Goal: Information Seeking & Learning: Learn about a topic

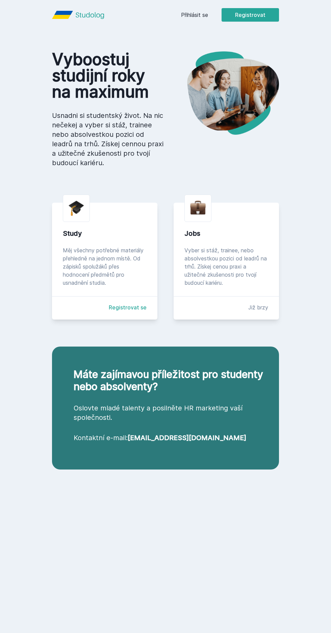
click at [200, 21] on div "[PERSON_NAME] dostávat tipy ohledně studia, nových testů, hodnocení učitelů a p…" at bounding box center [179, 16] width 126 height 16
click at [159, 48] on button "Ne" at bounding box center [167, 43] width 24 height 17
click at [200, 16] on link "Přihlásit se" at bounding box center [194, 15] width 27 height 8
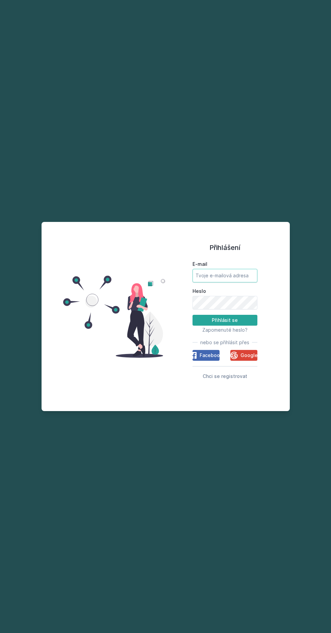
click at [237, 282] on input "E-mail" at bounding box center [225, 276] width 65 height 14
type input "[EMAIL_ADDRESS][DOMAIN_NAME]"
click at [193, 315] on button "Přihlásit se" at bounding box center [225, 320] width 65 height 11
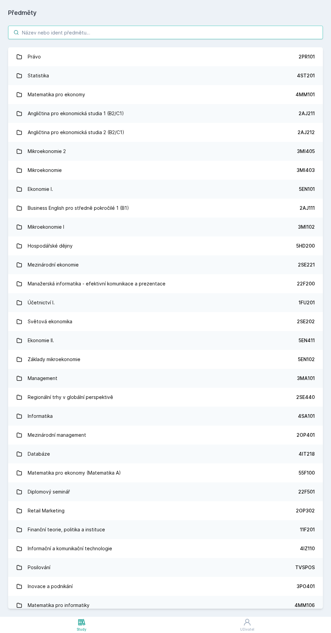
click at [166, 32] on input "search" at bounding box center [165, 33] width 315 height 14
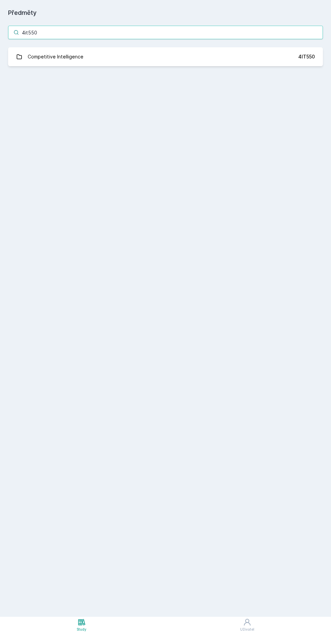
type input "4it550"
click at [83, 52] on link "Competitive Intelligence 4IT550" at bounding box center [165, 56] width 315 height 19
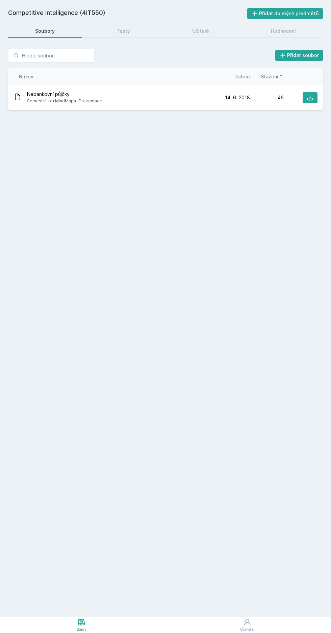
click at [284, 31] on div "Hodnocení" at bounding box center [283, 31] width 25 height 7
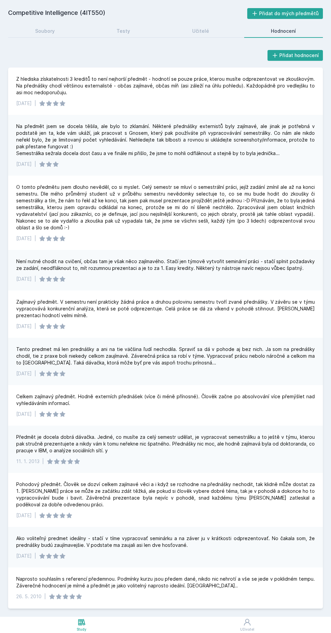
click at [209, 33] on link "Učitelé" at bounding box center [200, 31] width 71 height 14
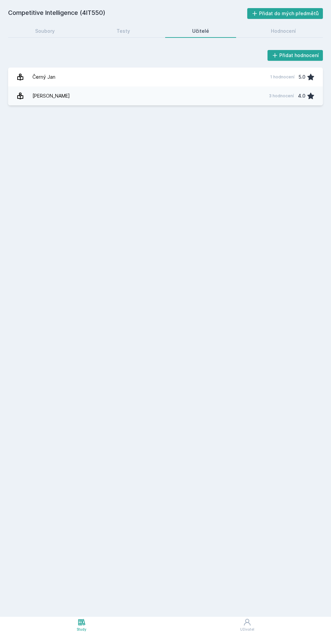
click at [164, 77] on link "Černý [DATE] hodnocení 5.0" at bounding box center [165, 77] width 315 height 19
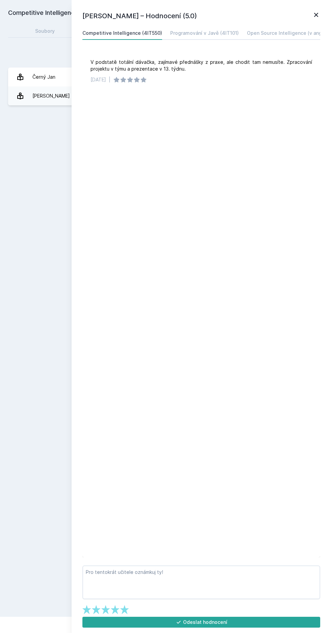
click at [47, 404] on div "Competitive Intelligence (4IT550) Přidat do mých předmětů [GEOGRAPHIC_DATA] Tes…" at bounding box center [165, 308] width 315 height 601
click at [316, 15] on icon at bounding box center [316, 15] width 4 height 4
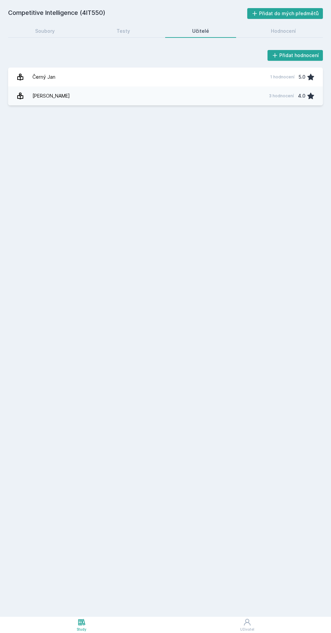
click at [284, 31] on div "Hodnocení" at bounding box center [283, 31] width 25 height 7
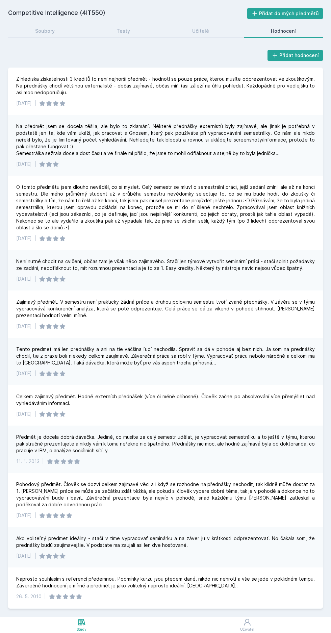
click at [47, 30] on div "Soubory" at bounding box center [45, 31] width 20 height 7
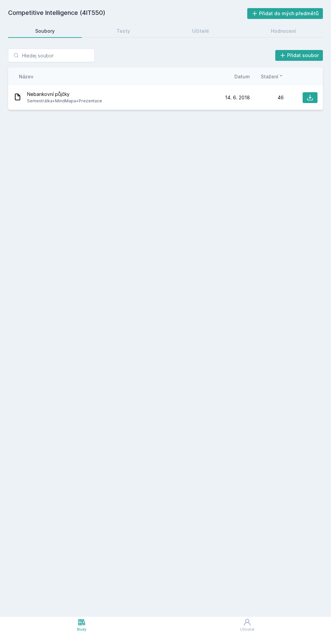
click at [35, 30] on link "Soubory" at bounding box center [45, 31] width 74 height 14
click at [122, 31] on div "Testy" at bounding box center [124, 31] width 14 height 7
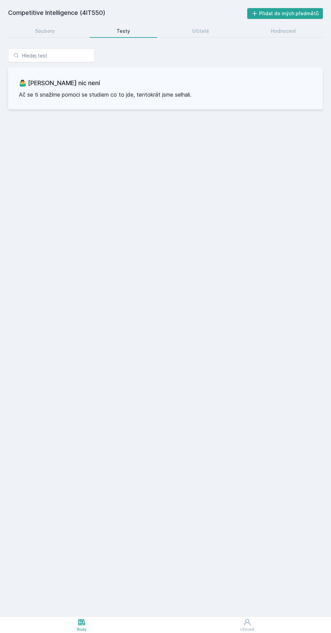
click at [198, 28] on div "Učitelé" at bounding box center [200, 31] width 17 height 7
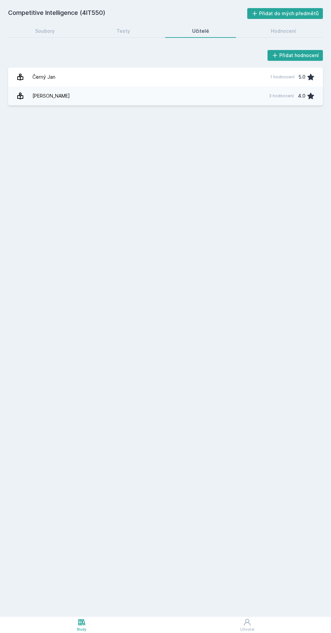
click at [33, 33] on link "Soubory" at bounding box center [45, 31] width 74 height 14
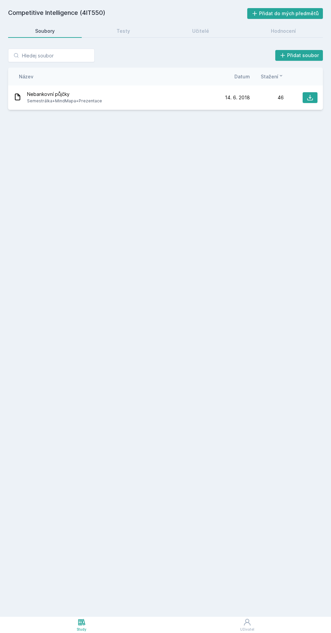
scroll to position [24, 0]
